Goal: Information Seeking & Learning: Learn about a topic

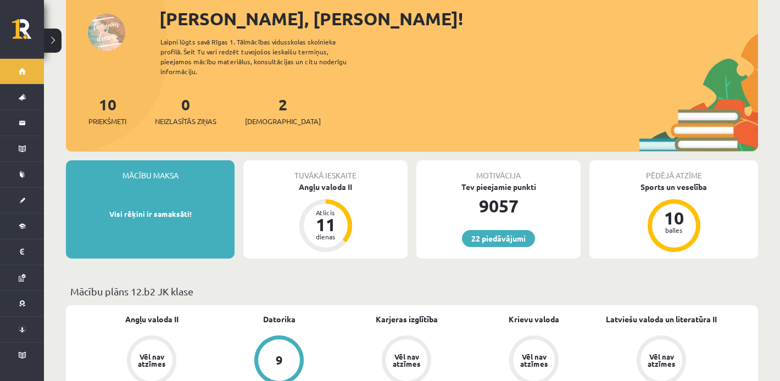
scroll to position [70, 0]
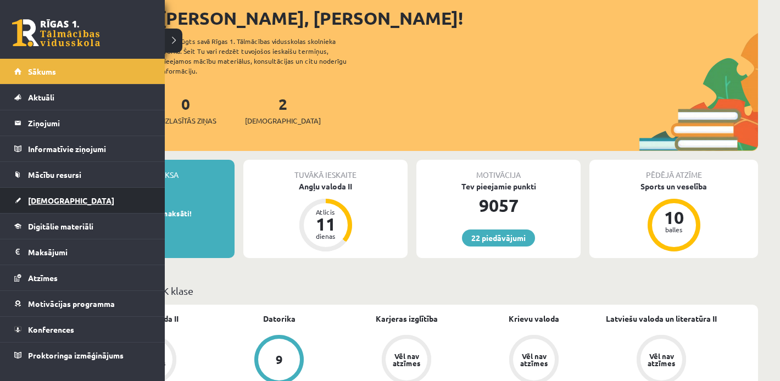
click at [41, 200] on span "[DEMOGRAPHIC_DATA]" at bounding box center [71, 200] width 86 height 10
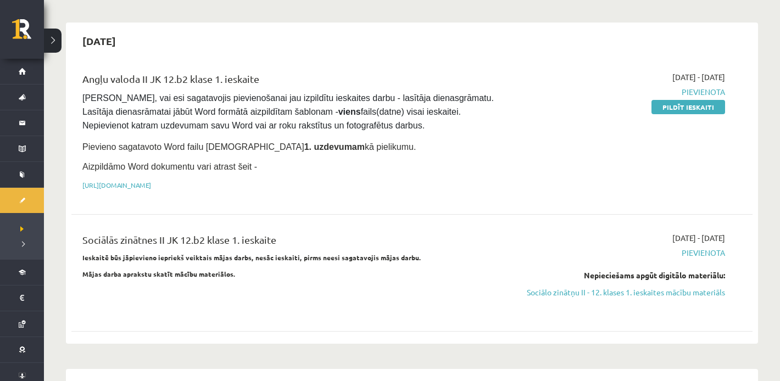
scroll to position [93, 0]
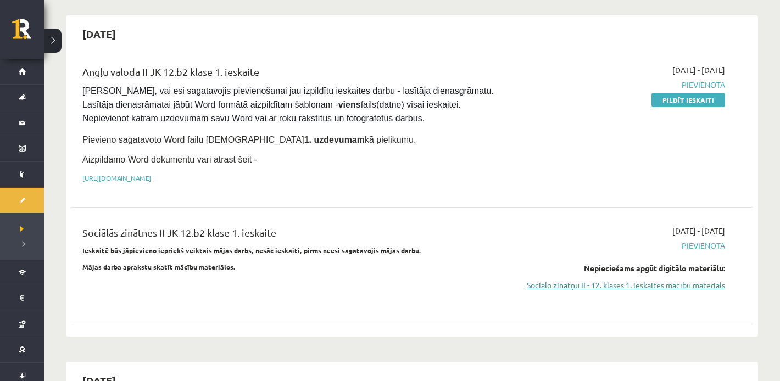
click at [605, 287] on link "Sociālo zinātņu II - 12. klases 1. ieskaites mācību materiāls" at bounding box center [623, 285] width 203 height 12
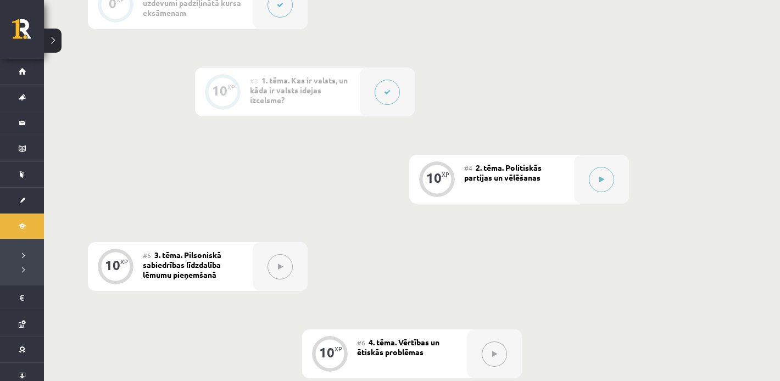
scroll to position [460, 0]
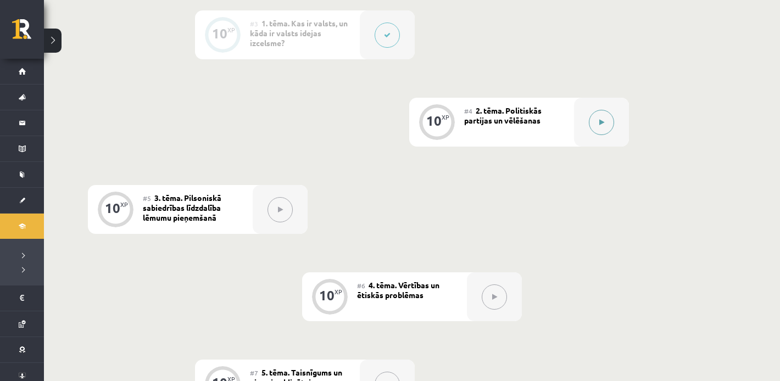
click at [587, 124] on div at bounding box center [601, 122] width 55 height 49
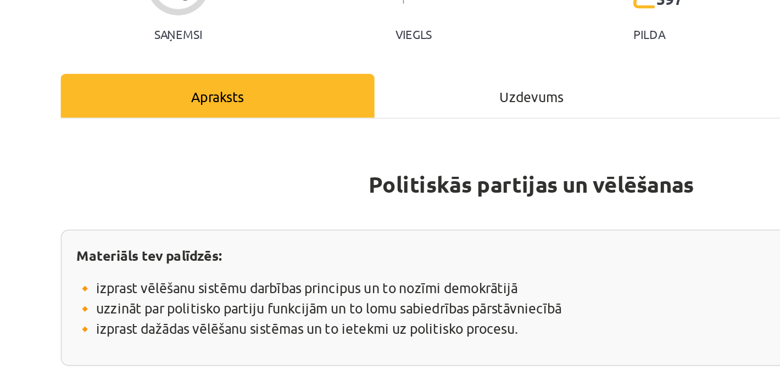
scroll to position [156, 0]
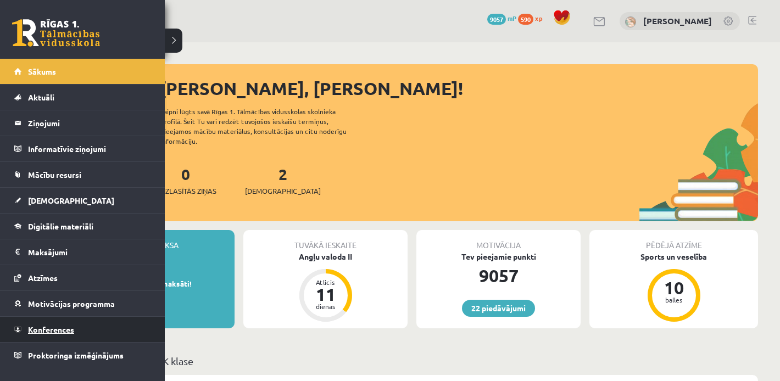
click at [42, 330] on span "Konferences" at bounding box center [51, 329] width 46 height 10
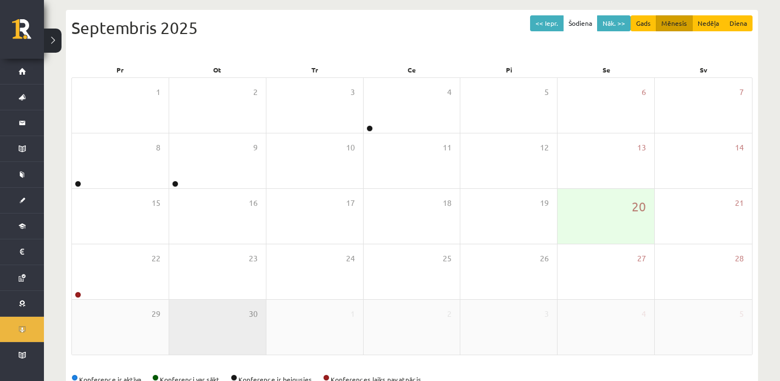
scroll to position [143, 0]
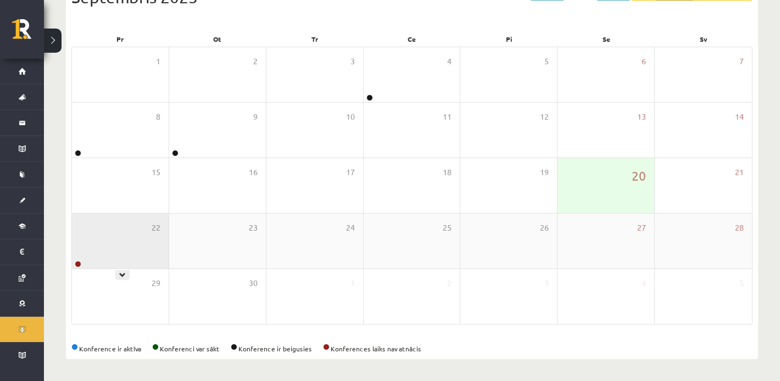
click at [108, 250] on div "22" at bounding box center [120, 241] width 97 height 55
